Goal: Information Seeking & Learning: Learn about a topic

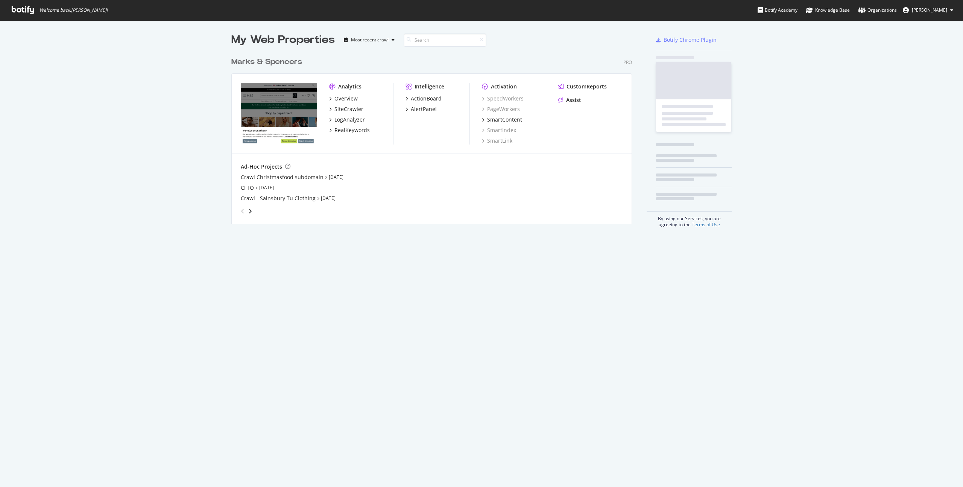
scroll to position [177, 406]
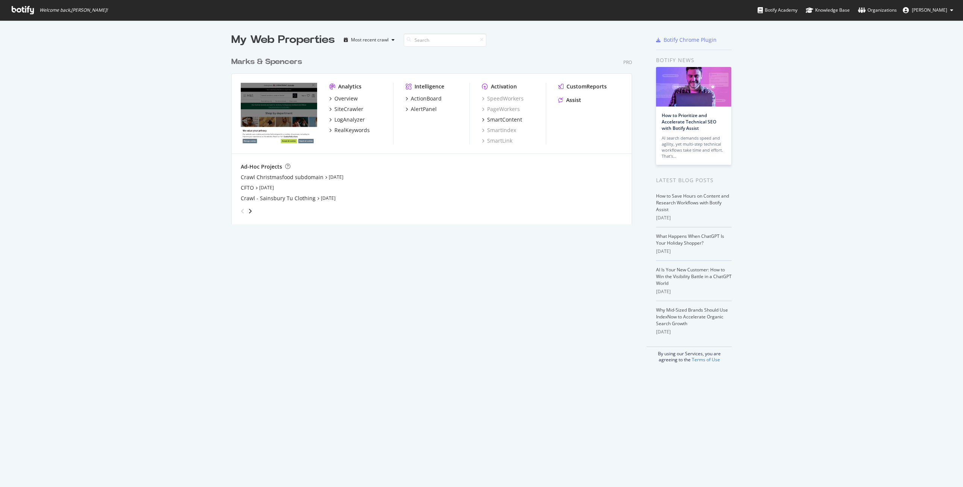
click at [298, 117] on img "grid" at bounding box center [279, 113] width 76 height 61
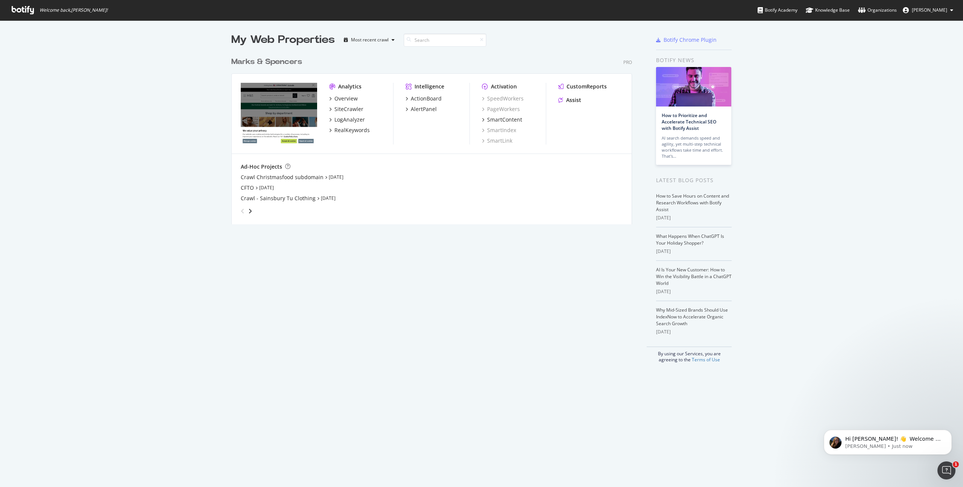
scroll to position [0, 0]
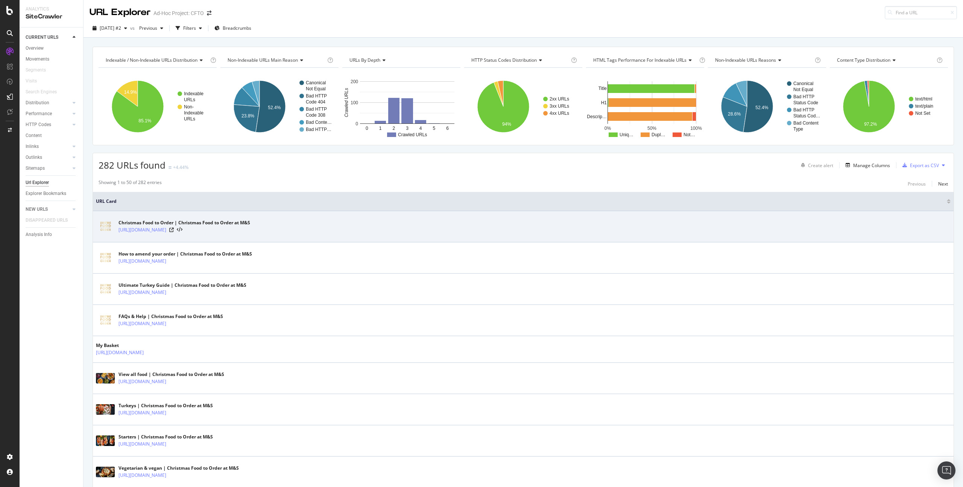
click at [200, 225] on div "Christmas Food to Order | Christmas Food to Order at M&S" at bounding box center [184, 222] width 132 height 7
click at [166, 227] on link "https://christmasfood.marksandspencer.com/" at bounding box center [142, 230] width 48 height 8
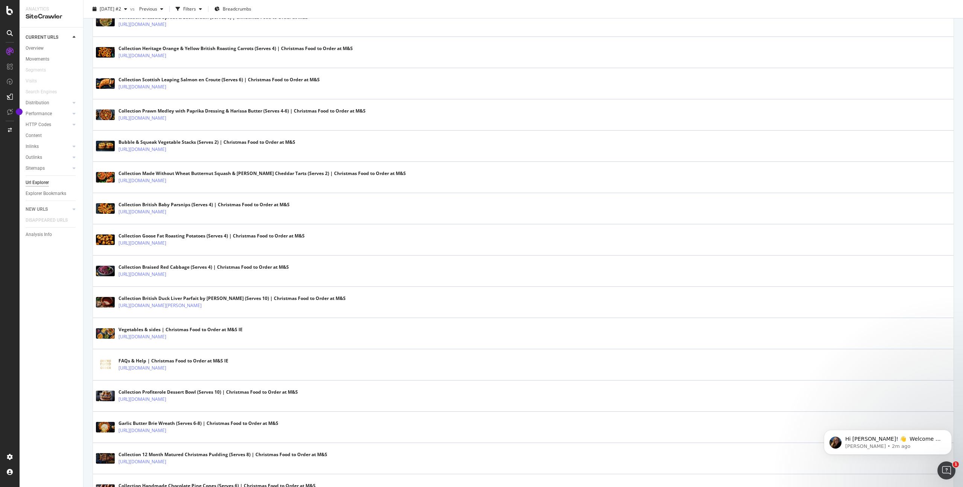
scroll to position [1274, 0]
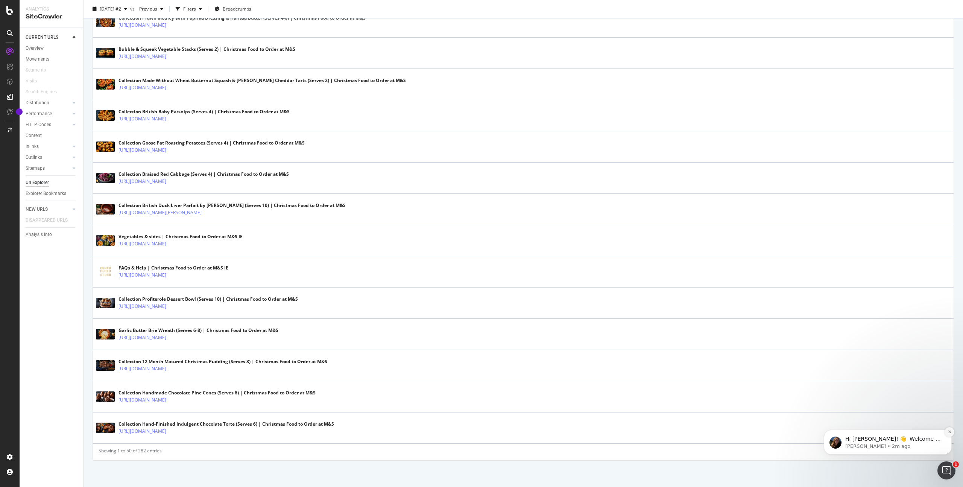
click at [949, 432] on icon "Dismiss notification" at bounding box center [949, 431] width 3 height 3
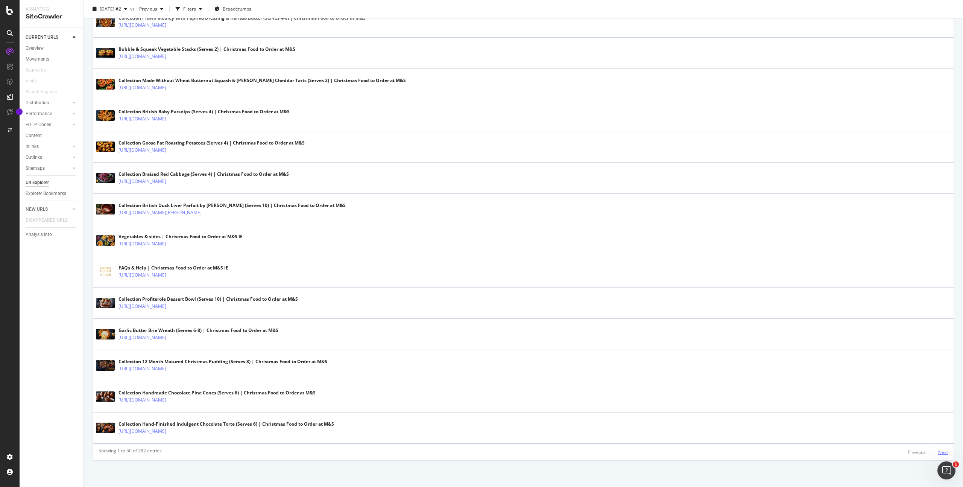
click at [943, 452] on div "Next" at bounding box center [943, 452] width 10 height 6
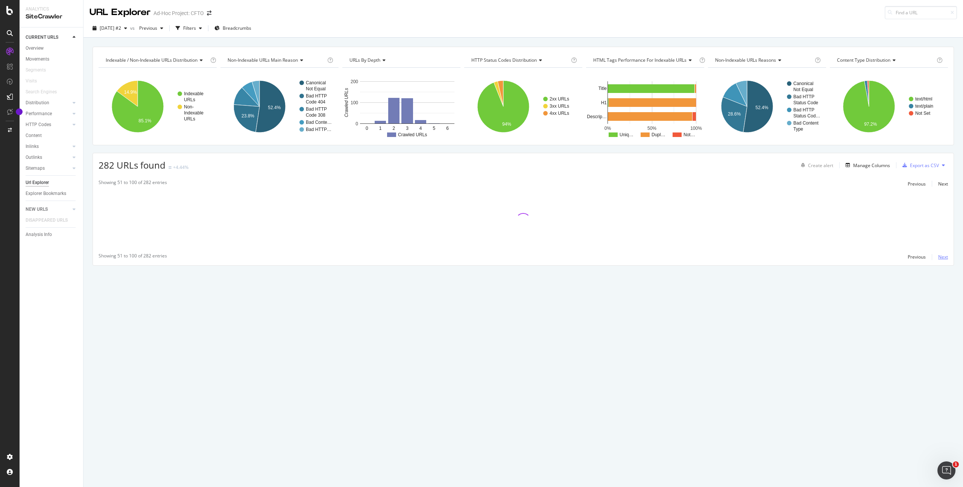
scroll to position [0, 0]
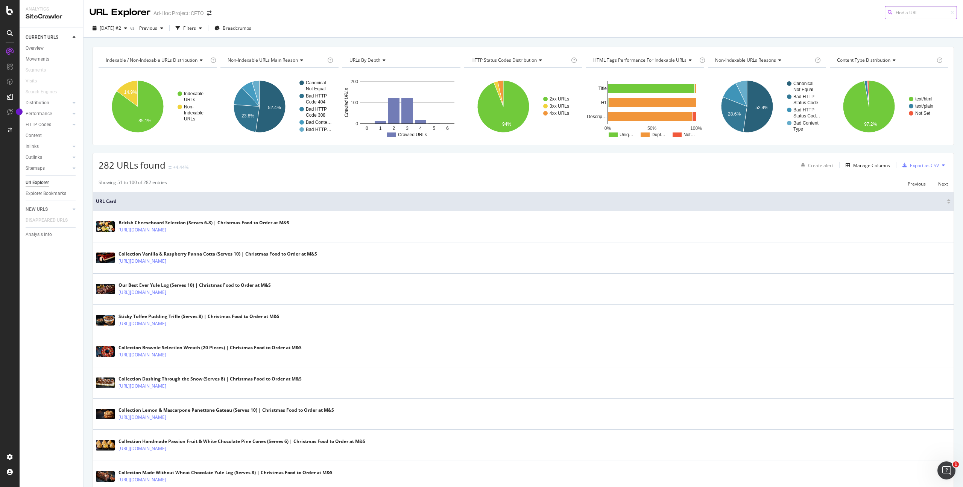
click at [907, 11] on input at bounding box center [920, 12] width 72 height 13
paste input "https://christmasfood.marksandspencer.com/ie/collection-beef-rump-roast-with-du…"
type input "https://christmasfood.marksandspencer.com/ie/collection-beef-rump-roast-with-du…"
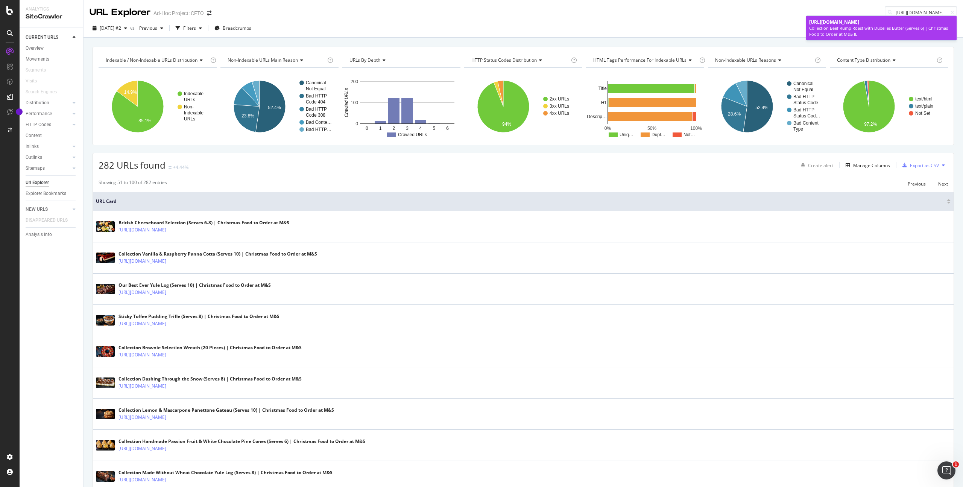
click at [859, 25] on span "https://christmasfood.marksandspencer.com/ie/collection-beef-rump-roast-with-du…" at bounding box center [834, 22] width 50 height 6
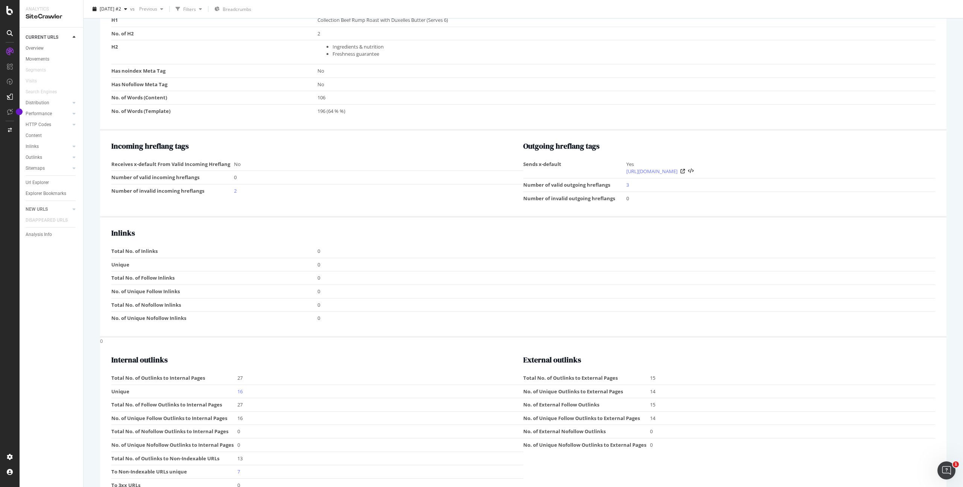
scroll to position [653, 0]
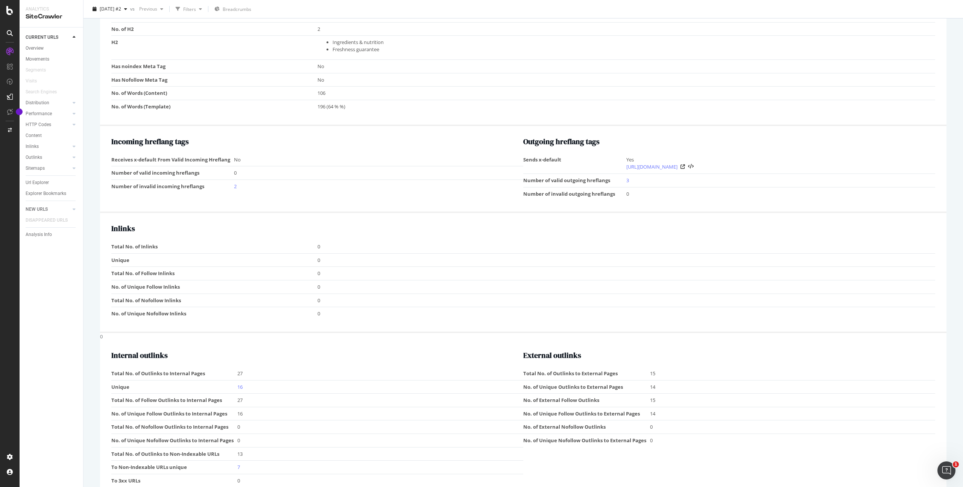
click at [179, 245] on td "Total No. of Inlinks" at bounding box center [214, 246] width 206 height 13
click at [134, 232] on h2 "Inlinks" at bounding box center [522, 228] width 823 height 8
click at [124, 228] on h2 "Inlinks" at bounding box center [522, 228] width 823 height 8
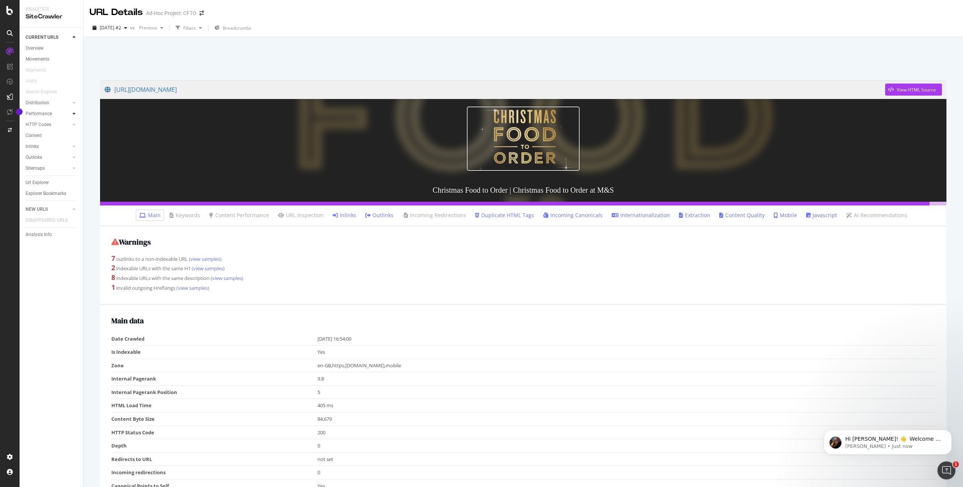
click at [74, 115] on icon at bounding box center [74, 113] width 3 height 5
click at [73, 188] on icon at bounding box center [74, 190] width 3 height 5
click at [46, 178] on div "Top Charts" at bounding box center [40, 179] width 22 height 8
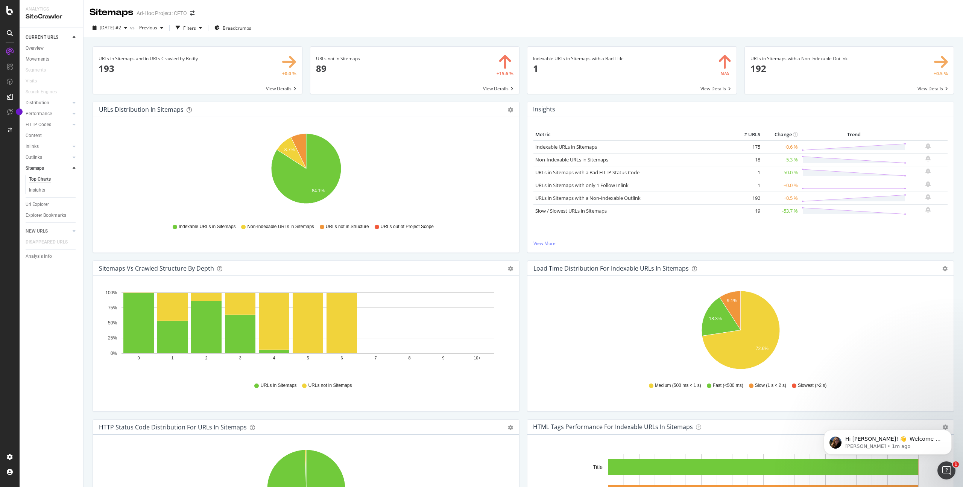
click at [293, 61] on span at bounding box center [197, 70] width 209 height 47
